Goal: Task Accomplishment & Management: Complete application form

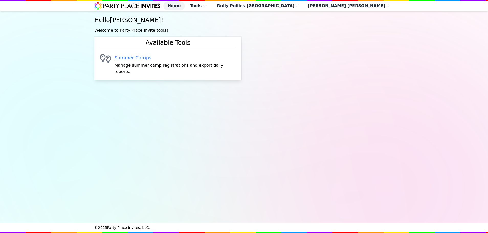
drag, startPoint x: 0, startPoint y: 0, endPoint x: 143, endPoint y: 62, distance: 156.0
click at [143, 61] on link "Summer Camps" at bounding box center [175, 57] width 122 height 7
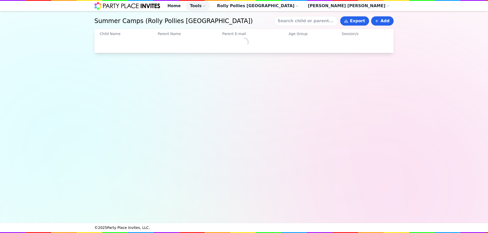
click at [309, 23] on input at bounding box center [306, 21] width 64 height 10
type input "[PERSON_NAME]"
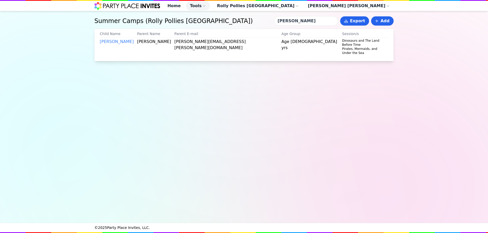
click at [110, 47] on td "[PERSON_NAME]" at bounding box center [117, 47] width 37 height 19
click at [110, 44] on link "[PERSON_NAME]" at bounding box center [117, 41] width 34 height 5
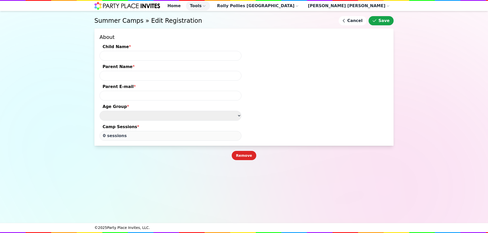
type input "[PERSON_NAME]"
type input "[PERSON_NAME][EMAIL_ADDRESS][PERSON_NAME][DOMAIN_NAME]"
type input "6 sessions"
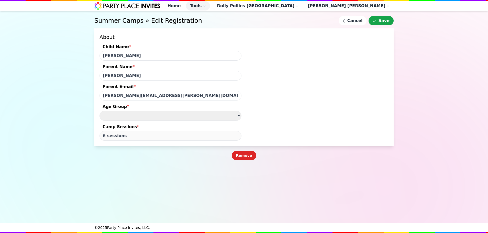
select select "Age [DEMOGRAPHIC_DATA] yrs"
